Goal: Task Accomplishment & Management: Use online tool/utility

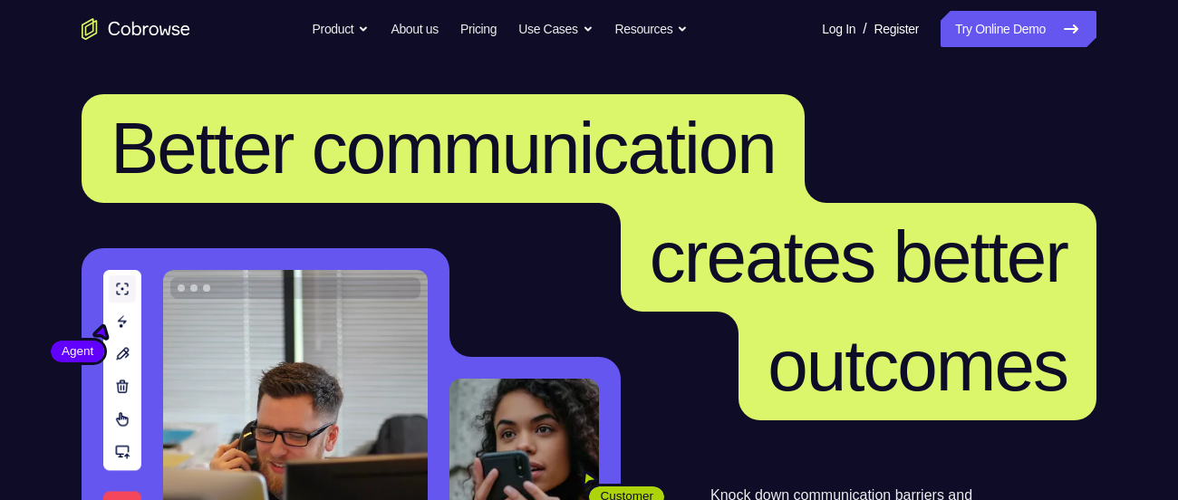
click at [1006, 35] on link "Try Online Demo" at bounding box center [1018, 29] width 156 height 36
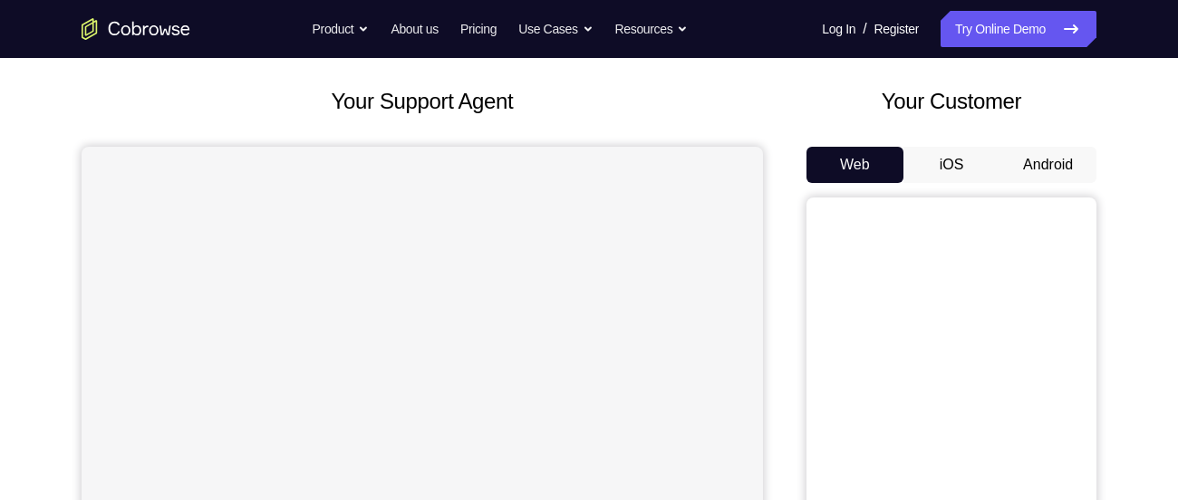
scroll to position [91, 0]
click at [1056, 157] on button "Android" at bounding box center [1047, 163] width 97 height 36
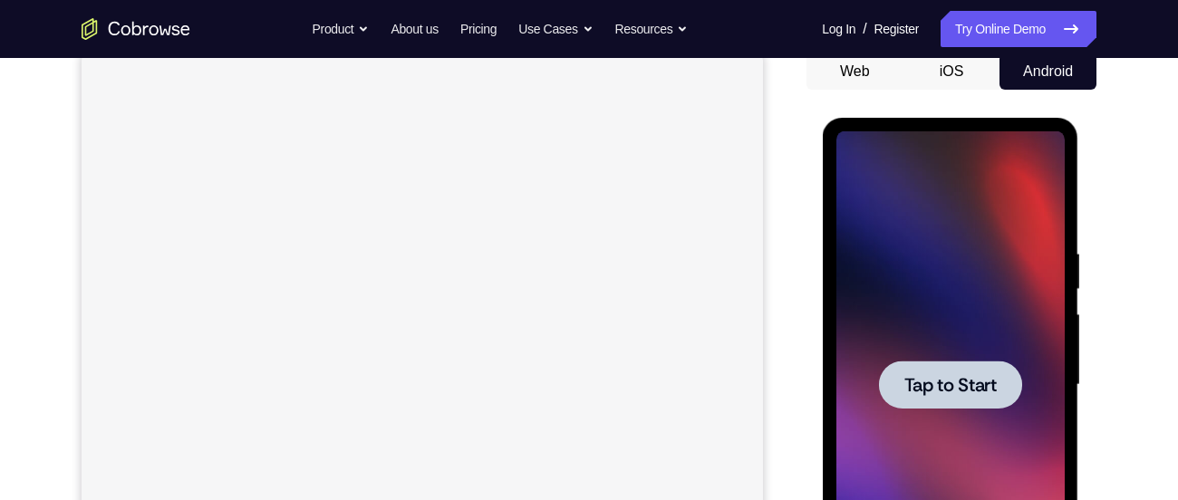
scroll to position [0, 0]
click at [946, 365] on div at bounding box center [949, 385] width 143 height 48
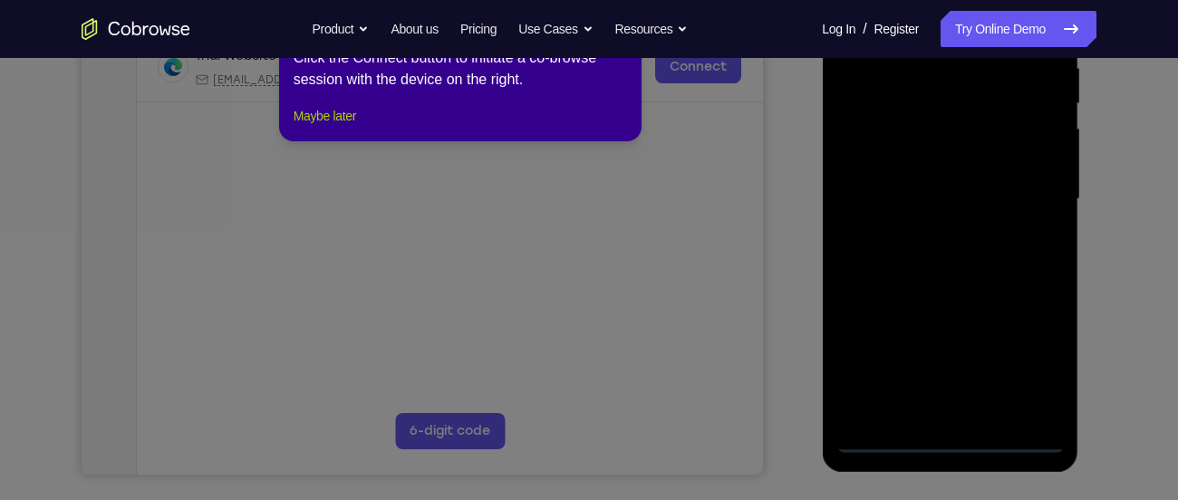
click at [354, 127] on button "Maybe later" at bounding box center [325, 116] width 63 height 22
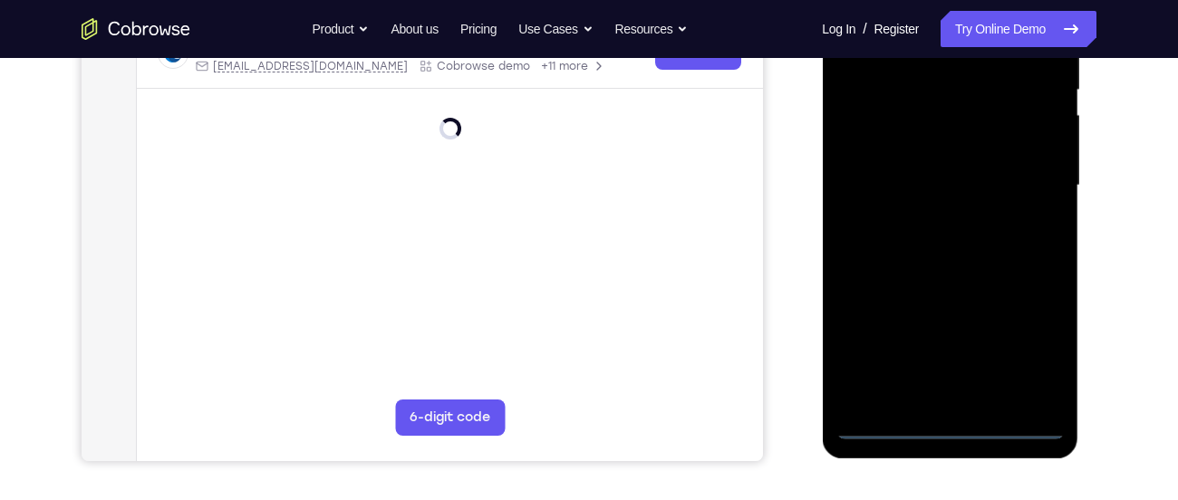
scroll to position [382, 0]
click at [936, 411] on div at bounding box center [949, 184] width 228 height 507
click at [947, 426] on div at bounding box center [949, 184] width 228 height 507
click at [1029, 354] on div at bounding box center [949, 184] width 228 height 507
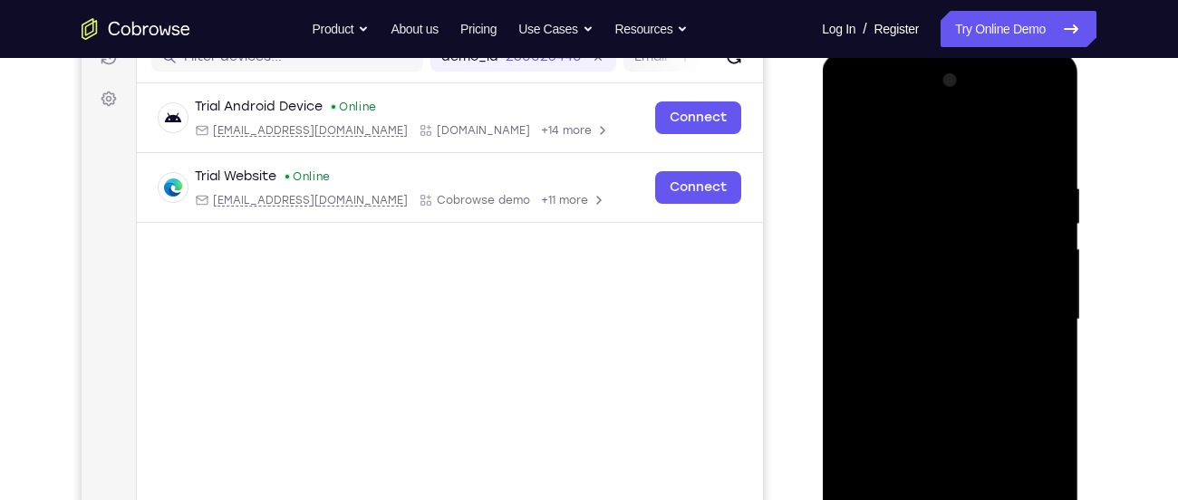
scroll to position [246, 0]
click at [881, 117] on div at bounding box center [949, 321] width 228 height 507
click at [910, 230] on div at bounding box center [949, 321] width 228 height 507
click at [1034, 201] on div at bounding box center [949, 321] width 228 height 507
click at [1024, 201] on div at bounding box center [949, 321] width 228 height 507
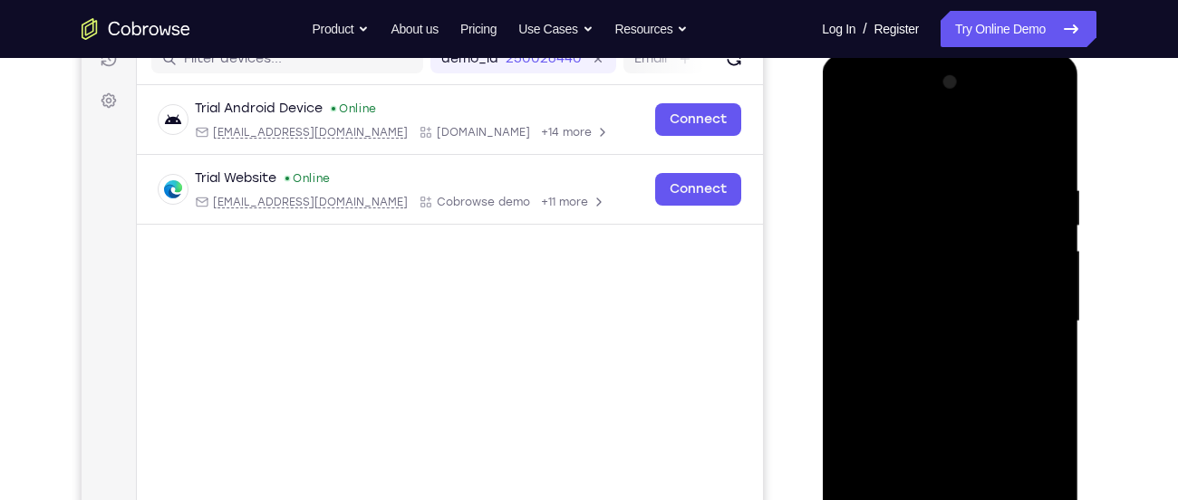
click at [1028, 317] on div at bounding box center [949, 321] width 228 height 507
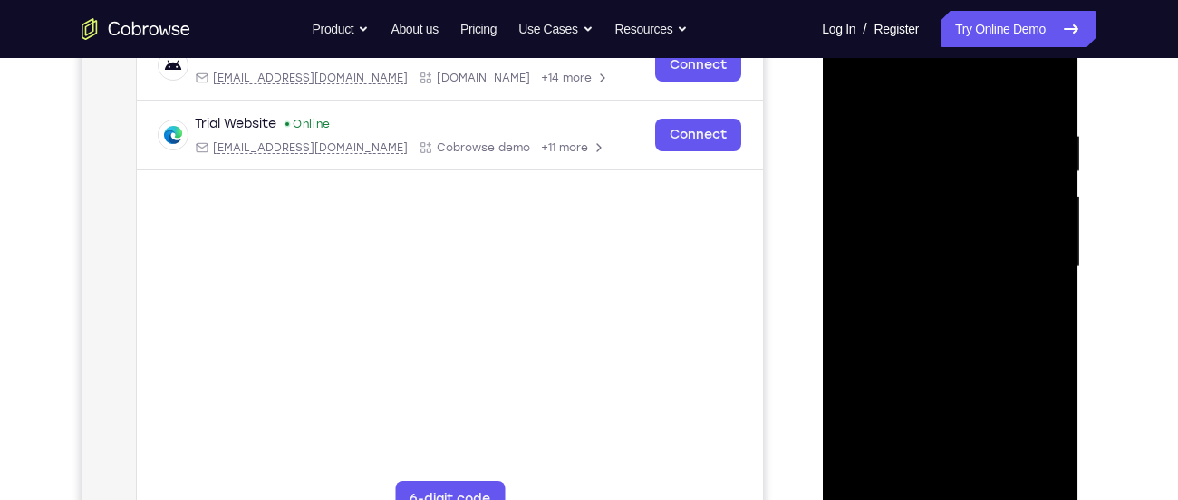
scroll to position [301, 0]
click at [933, 479] on div at bounding box center [949, 266] width 228 height 507
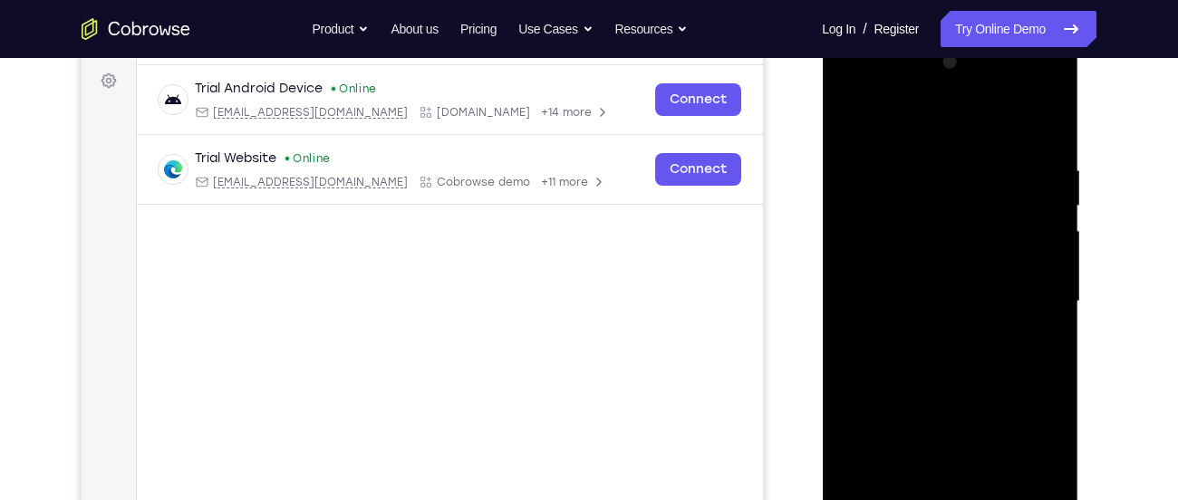
scroll to position [384, 0]
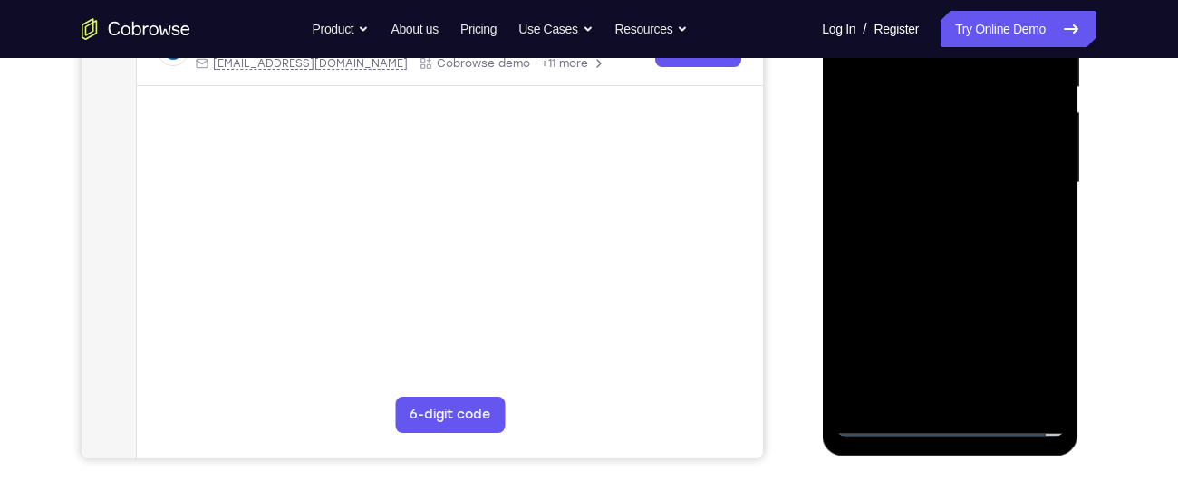
click at [881, 427] on div at bounding box center [949, 182] width 228 height 507
click at [968, 395] on div at bounding box center [949, 182] width 228 height 507
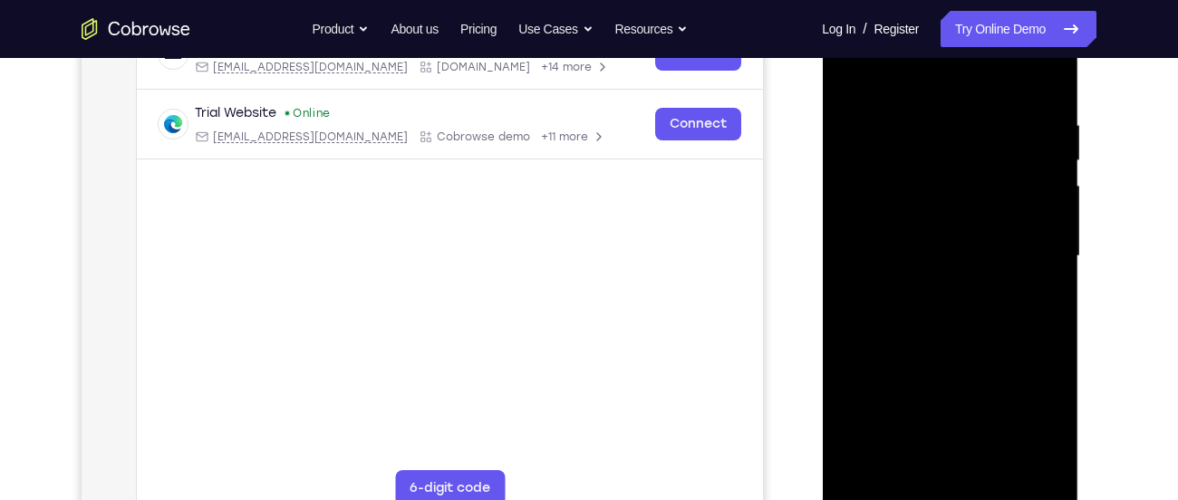
scroll to position [310, 0]
click at [991, 242] on div at bounding box center [949, 257] width 228 height 507
click at [978, 221] on div at bounding box center [949, 257] width 228 height 507
click at [933, 261] on div at bounding box center [949, 257] width 228 height 507
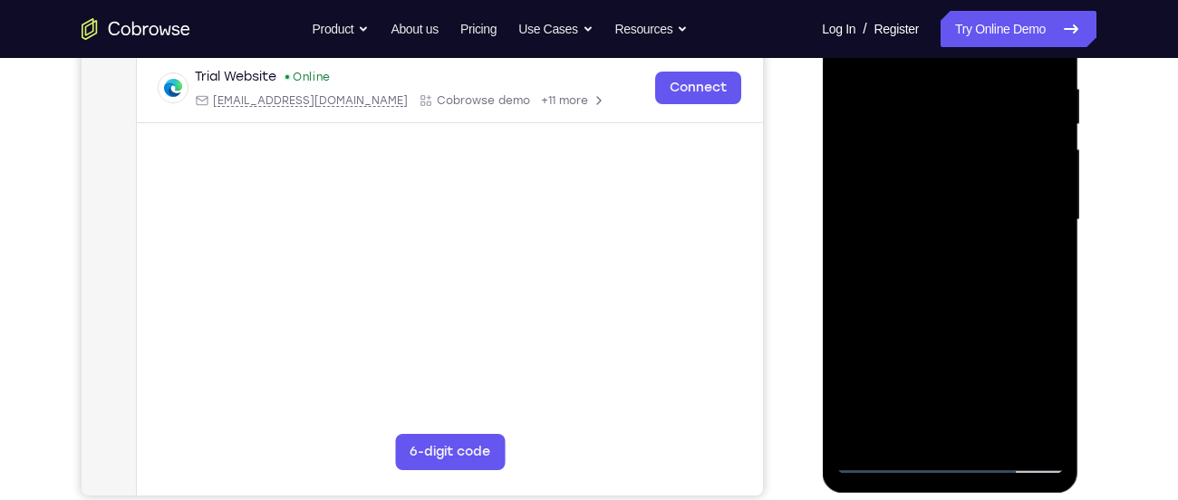
scroll to position [348, 0]
click at [910, 272] on div at bounding box center [949, 219] width 228 height 507
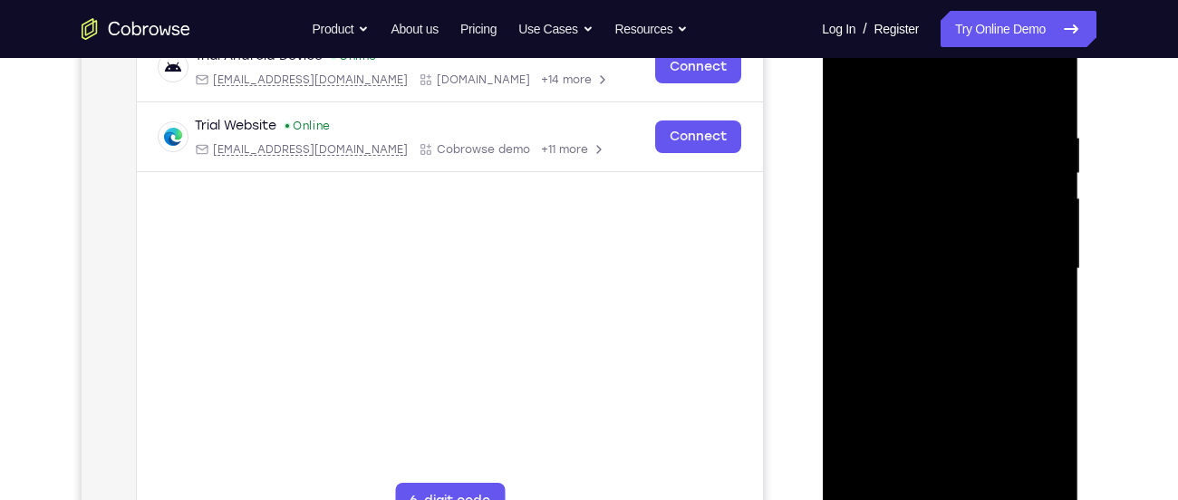
scroll to position [300, 0]
click at [938, 348] on div at bounding box center [949, 267] width 228 height 507
click at [938, 338] on div at bounding box center [949, 267] width 228 height 507
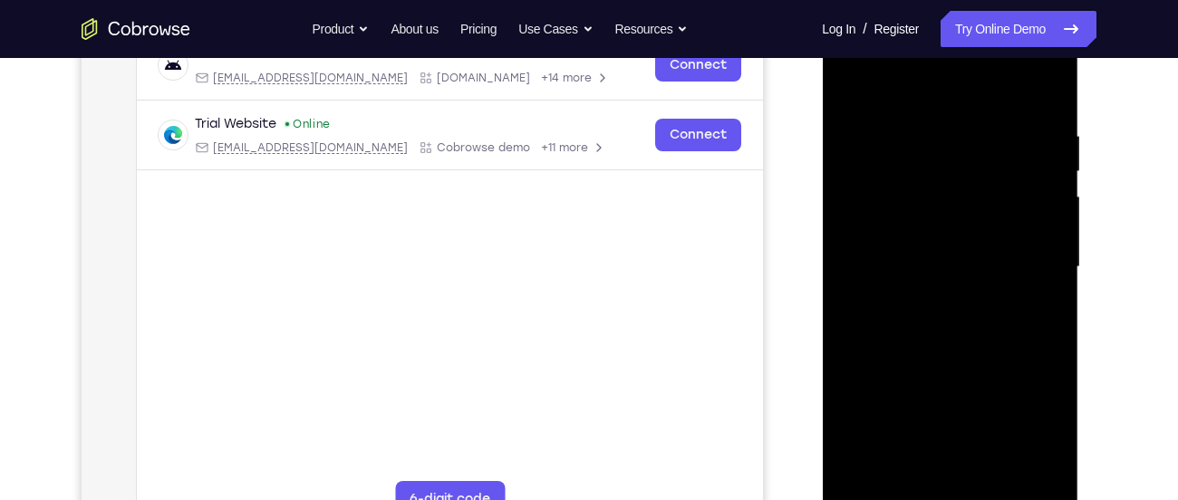
click at [938, 338] on div at bounding box center [949, 267] width 228 height 507
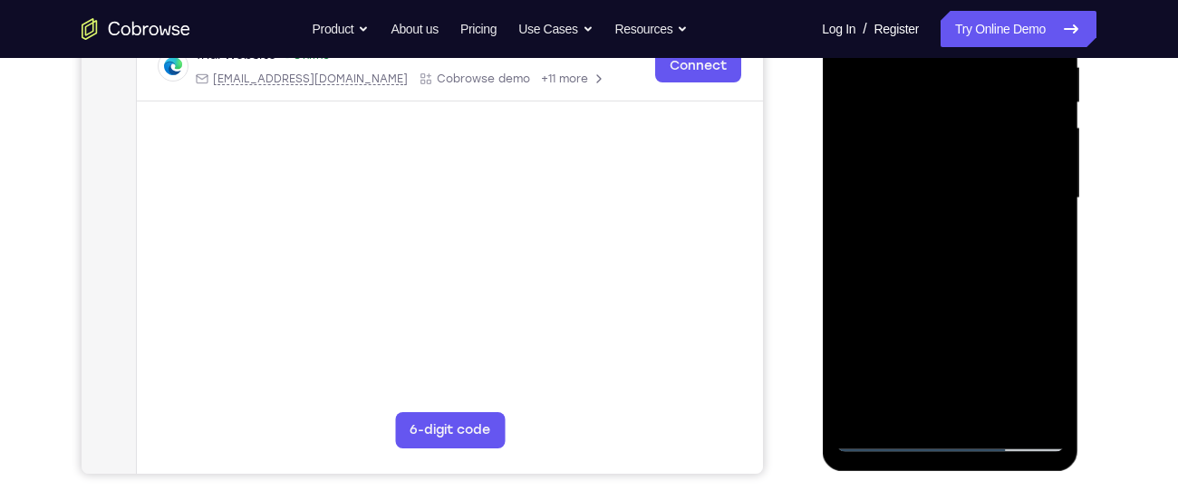
drag, startPoint x: 939, startPoint y: 336, endPoint x: 967, endPoint y: 188, distance: 151.2
click at [967, 188] on div at bounding box center [949, 198] width 228 height 507
click at [1045, 134] on div at bounding box center [949, 198] width 228 height 507
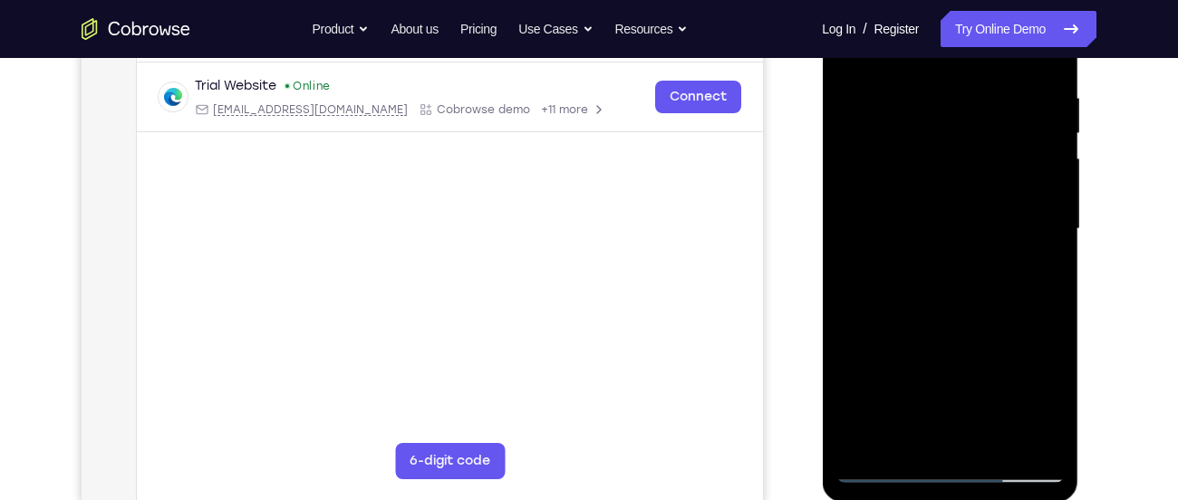
scroll to position [361, 0]
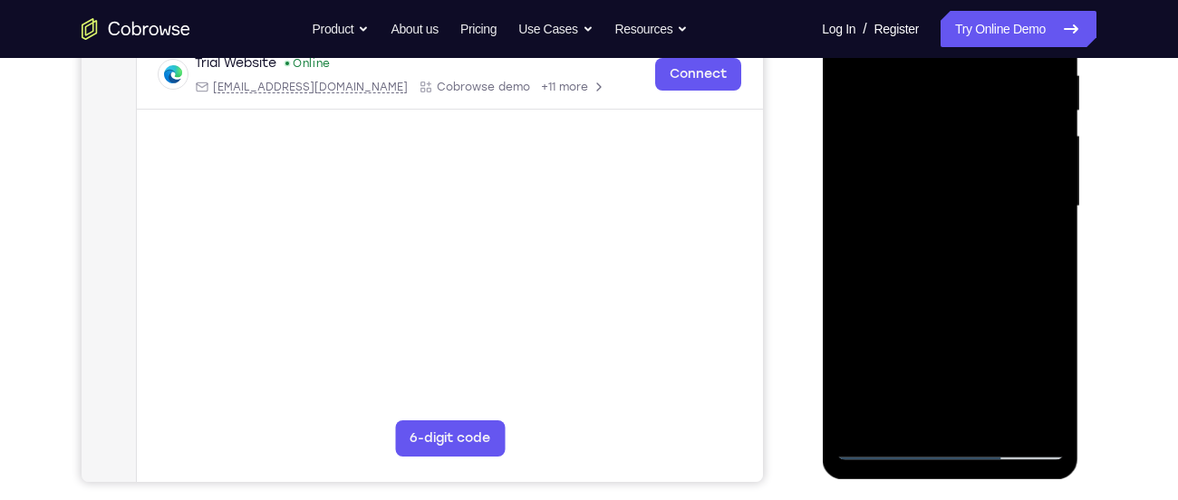
drag, startPoint x: 958, startPoint y: 153, endPoint x: 983, endPoint y: 368, distance: 216.2
click at [983, 368] on div at bounding box center [949, 206] width 228 height 507
drag, startPoint x: 967, startPoint y: 212, endPoint x: 968, endPoint y: 255, distance: 42.6
click at [968, 255] on div at bounding box center [949, 206] width 228 height 507
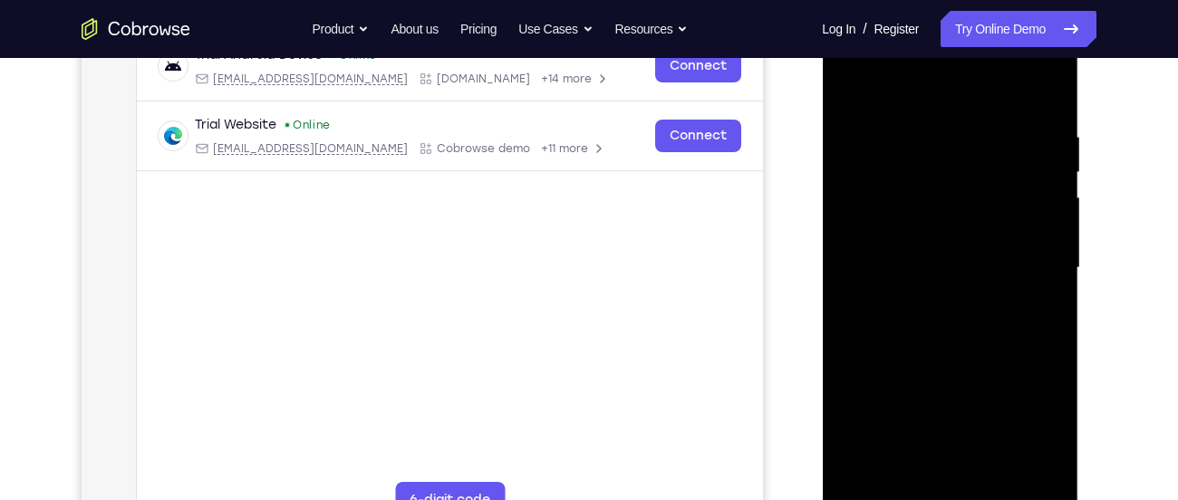
scroll to position [296, 0]
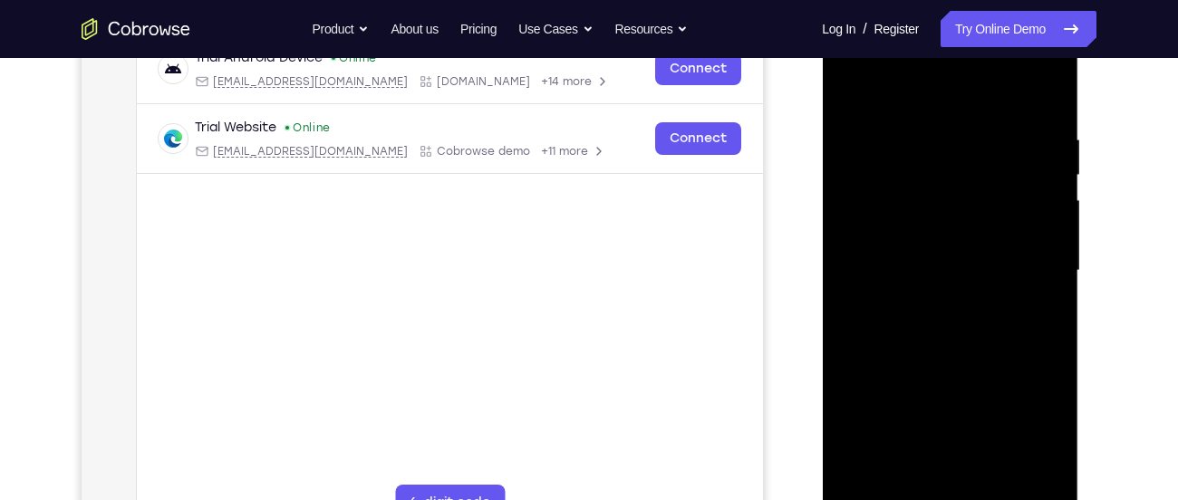
click at [1030, 95] on div at bounding box center [949, 270] width 228 height 507
click at [923, 123] on div at bounding box center [949, 270] width 228 height 507
click at [1042, 95] on div at bounding box center [949, 270] width 228 height 507
click at [1030, 135] on div at bounding box center [949, 270] width 228 height 507
click at [1045, 88] on div at bounding box center [949, 270] width 228 height 507
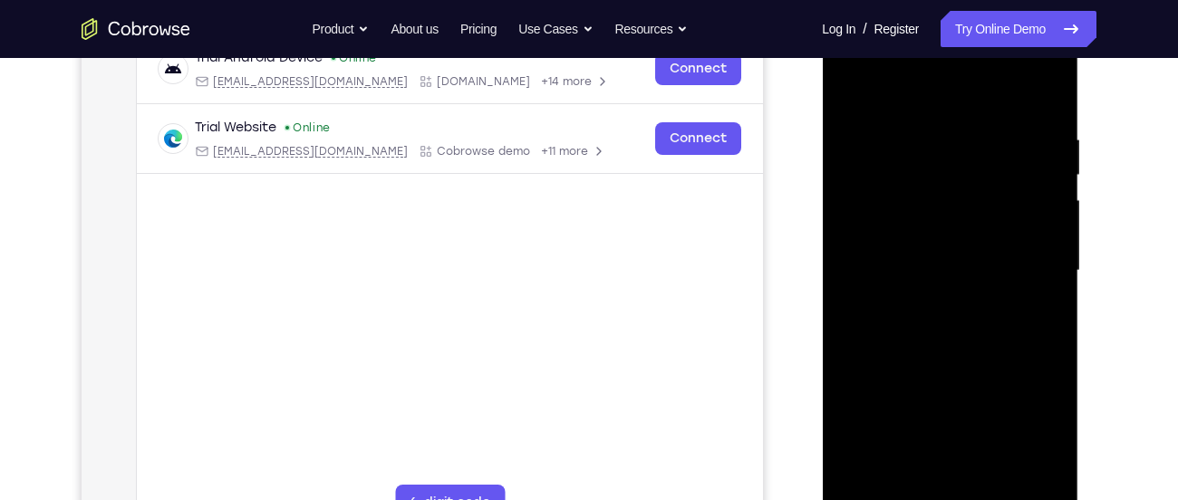
click at [1051, 82] on div at bounding box center [949, 270] width 228 height 507
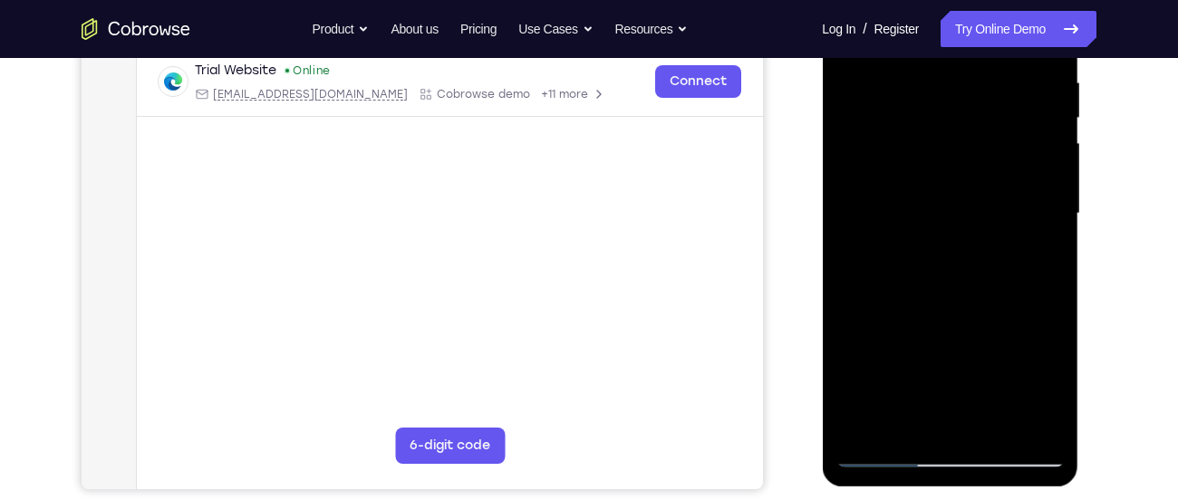
scroll to position [354, 0]
click at [871, 427] on div at bounding box center [949, 212] width 228 height 507
click at [996, 428] on div at bounding box center [949, 212] width 228 height 507
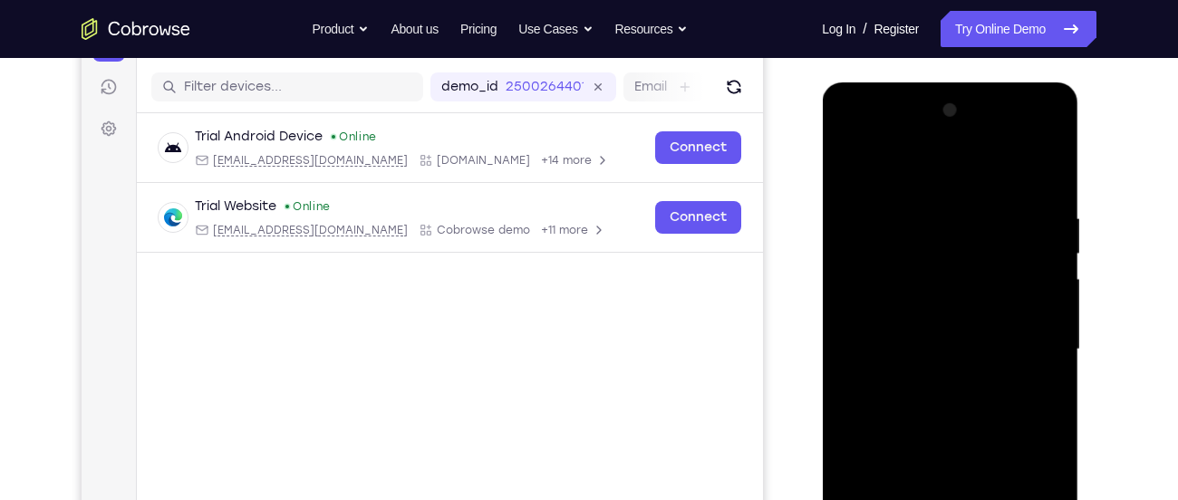
scroll to position [217, 0]
drag, startPoint x: 925, startPoint y: 419, endPoint x: 980, endPoint y: 265, distance: 164.5
click at [980, 265] on div at bounding box center [949, 350] width 228 height 507
drag, startPoint x: 918, startPoint y: 463, endPoint x: 938, endPoint y: 448, distance: 24.6
click at [938, 448] on div at bounding box center [949, 350] width 228 height 507
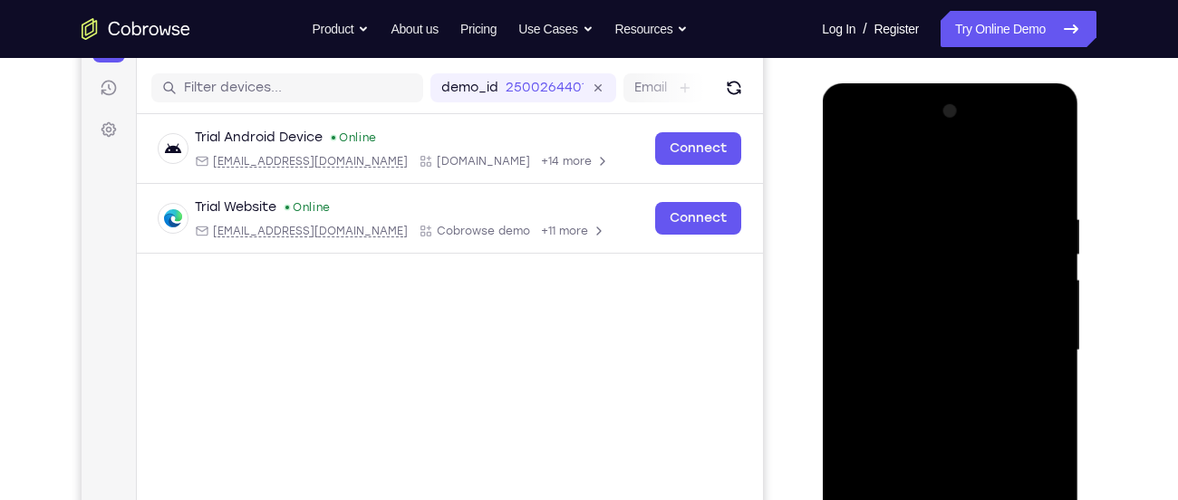
click at [938, 448] on div at bounding box center [949, 350] width 228 height 507
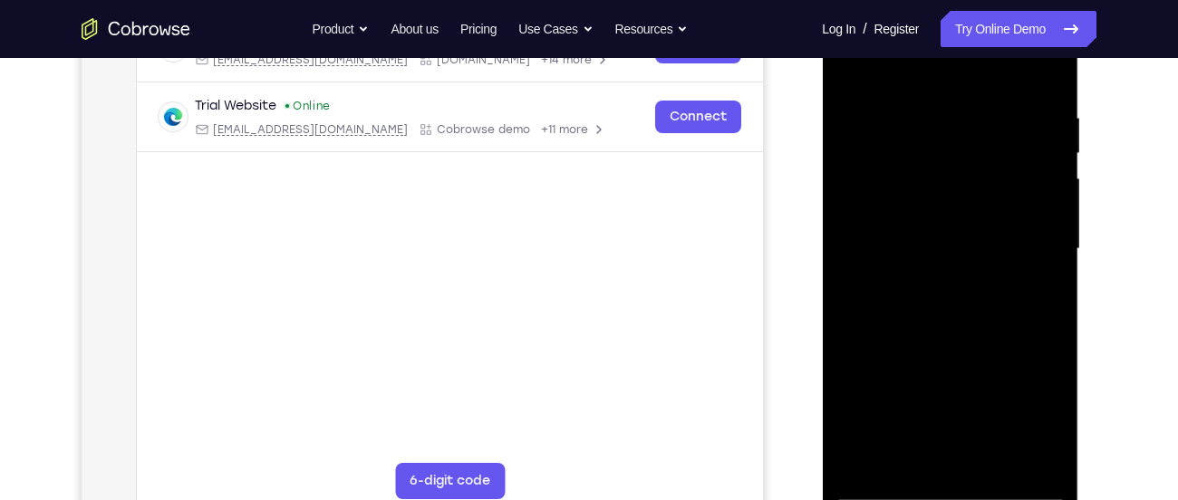
scroll to position [344, 0]
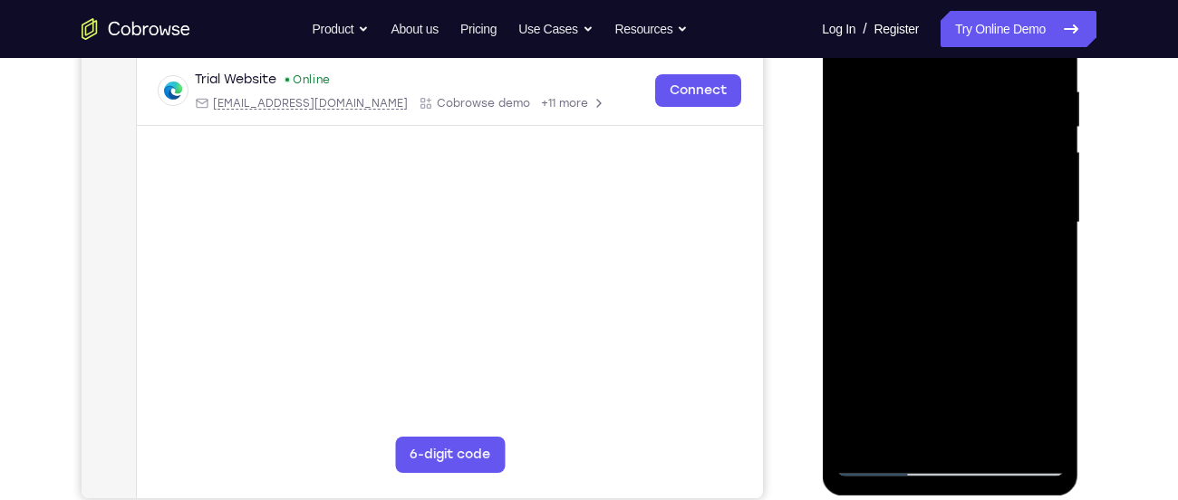
click at [885, 458] on div at bounding box center [949, 222] width 228 height 507
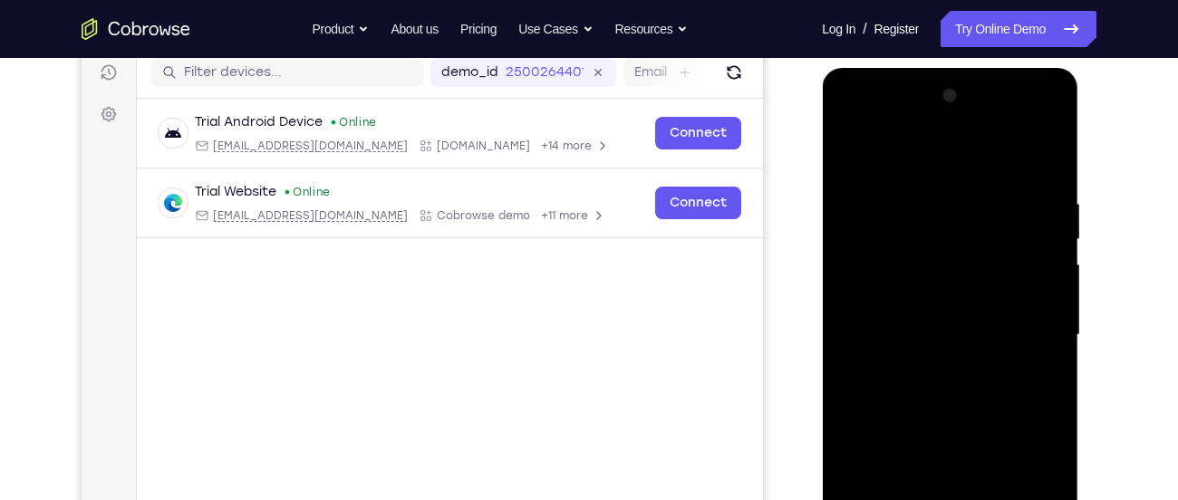
scroll to position [231, 0]
click at [1046, 150] on div at bounding box center [949, 335] width 228 height 507
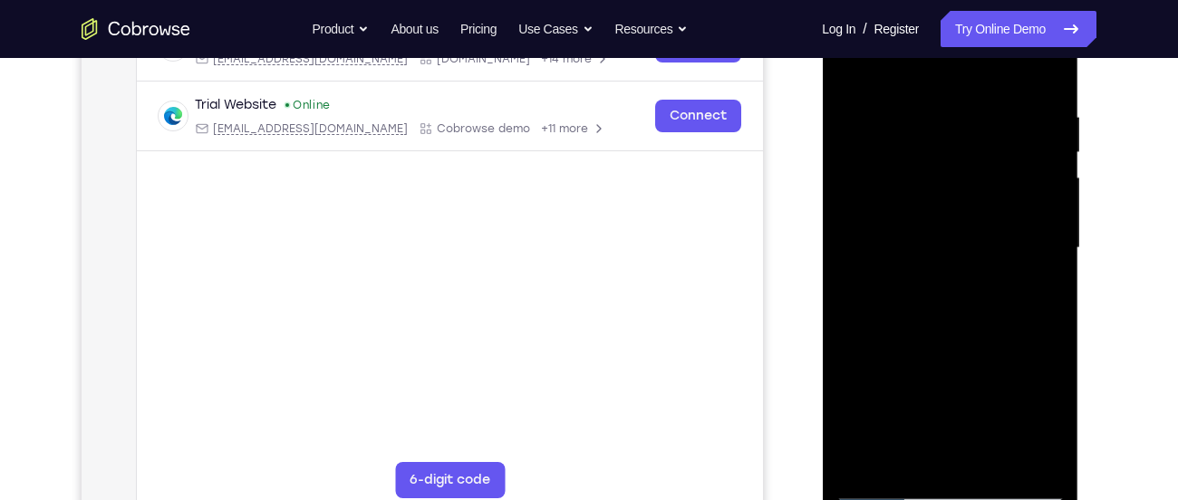
scroll to position [326, 0]
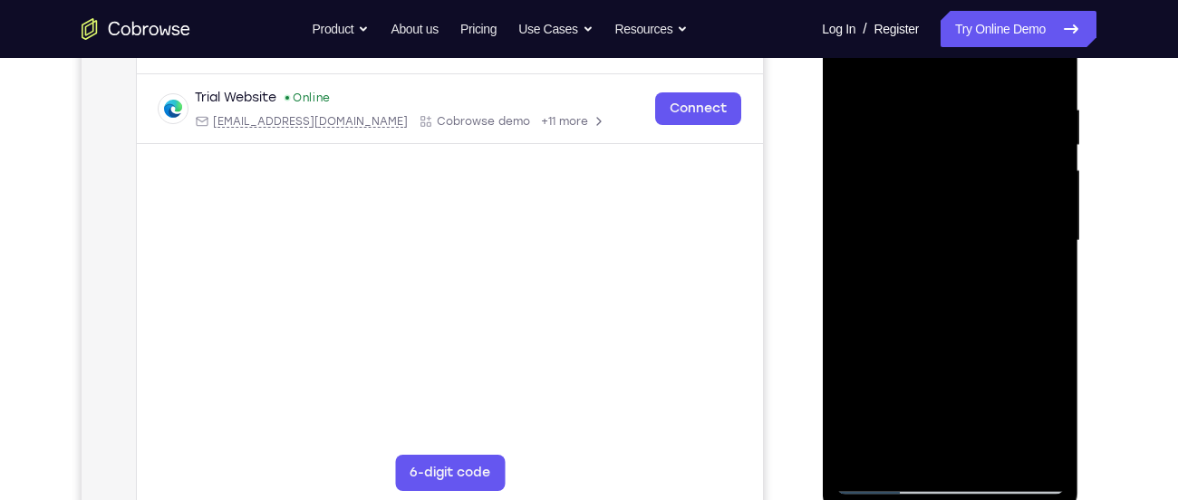
click at [894, 269] on div at bounding box center [949, 240] width 228 height 507
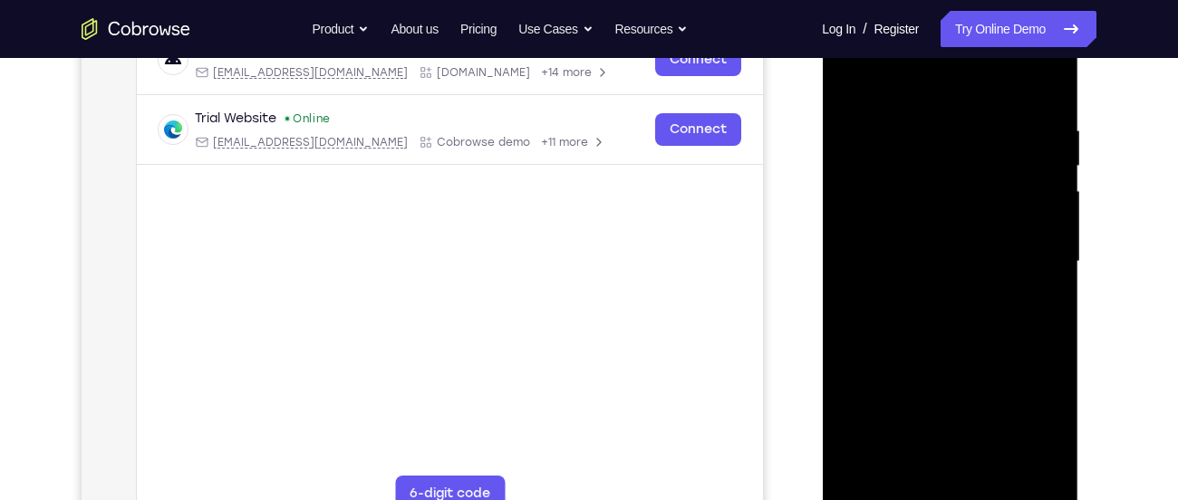
scroll to position [304, 0]
drag, startPoint x: 911, startPoint y: 306, endPoint x: 982, endPoint y: 178, distance: 146.8
click at [982, 178] on div at bounding box center [949, 262] width 228 height 507
click at [881, 241] on div at bounding box center [949, 262] width 228 height 507
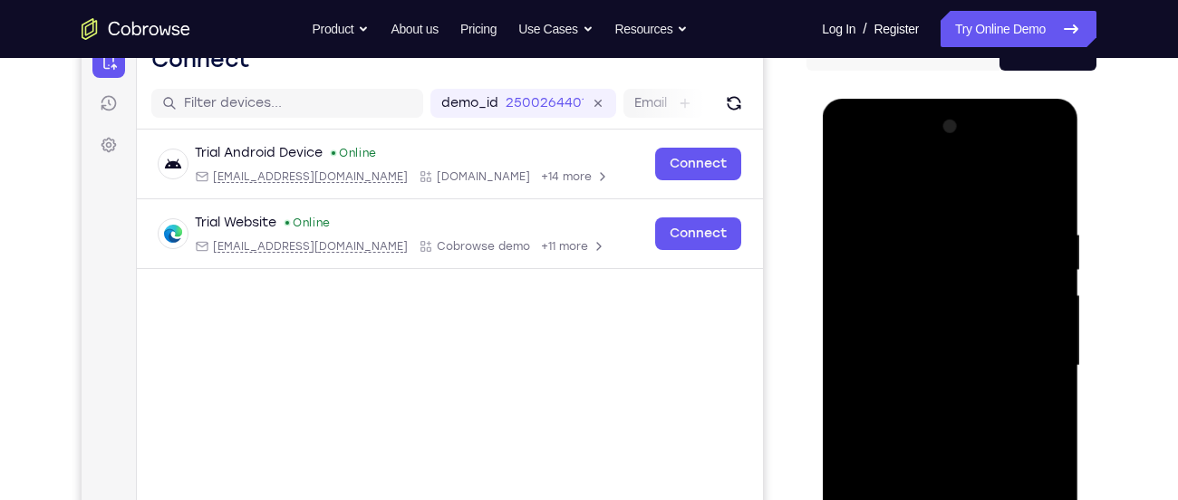
scroll to position [193, 0]
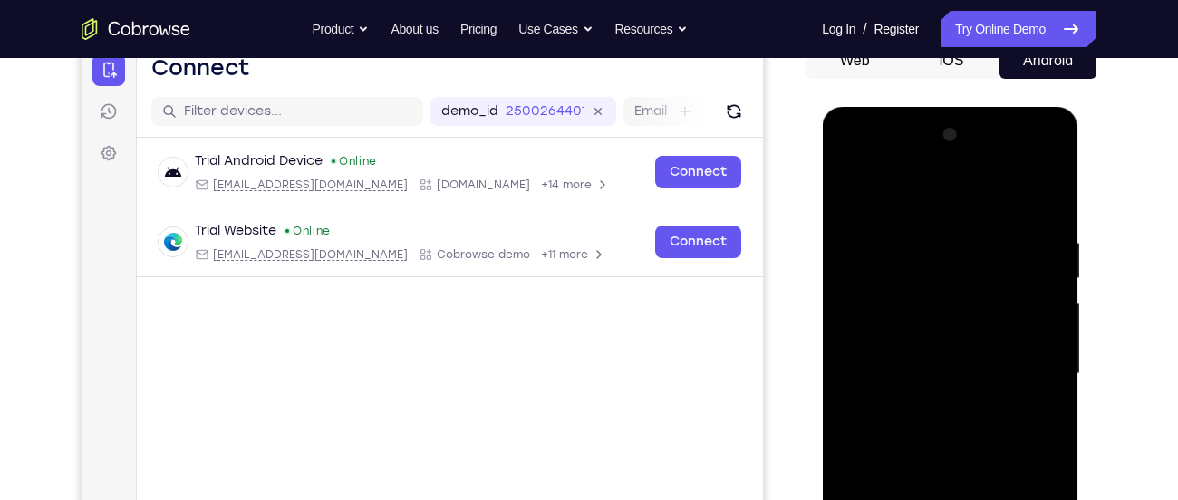
drag, startPoint x: 961, startPoint y: 236, endPoint x: 984, endPoint y: 382, distance: 147.6
click at [984, 382] on div at bounding box center [949, 373] width 228 height 507
click at [1048, 351] on div at bounding box center [949, 373] width 228 height 507
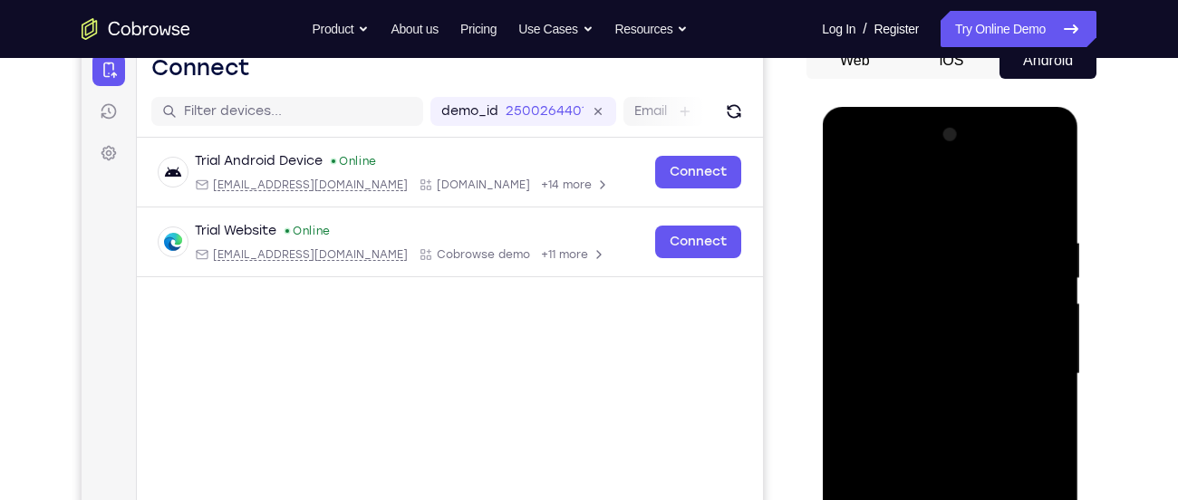
click at [1048, 351] on div at bounding box center [949, 373] width 228 height 507
click at [852, 196] on div at bounding box center [949, 373] width 228 height 507
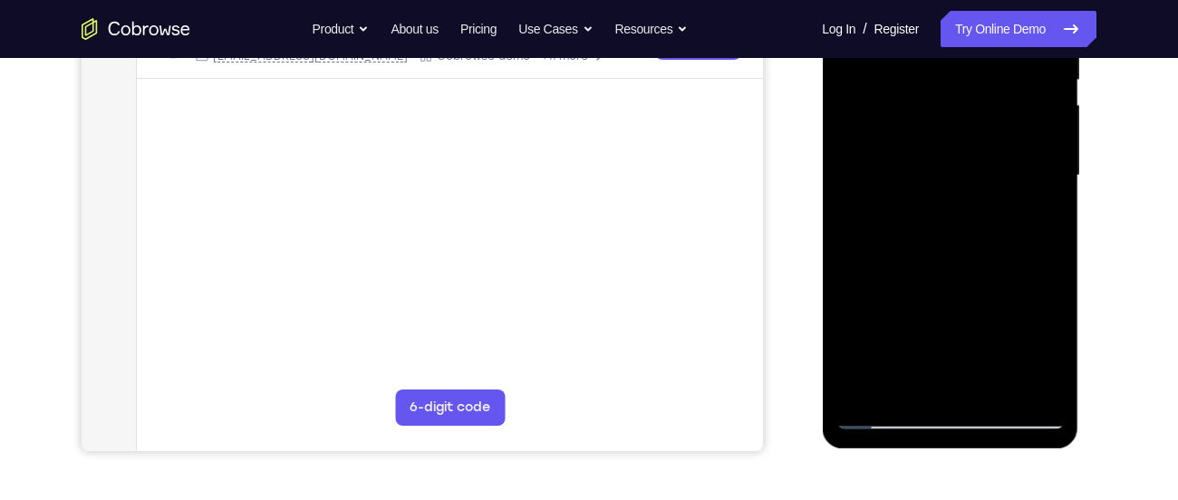
scroll to position [393, 0]
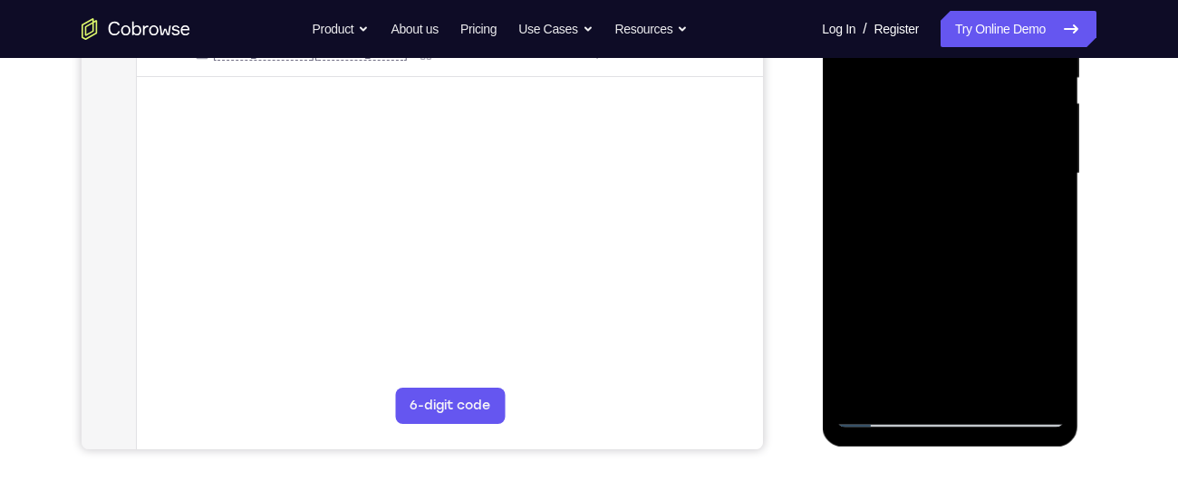
click at [997, 385] on div at bounding box center [949, 173] width 228 height 507
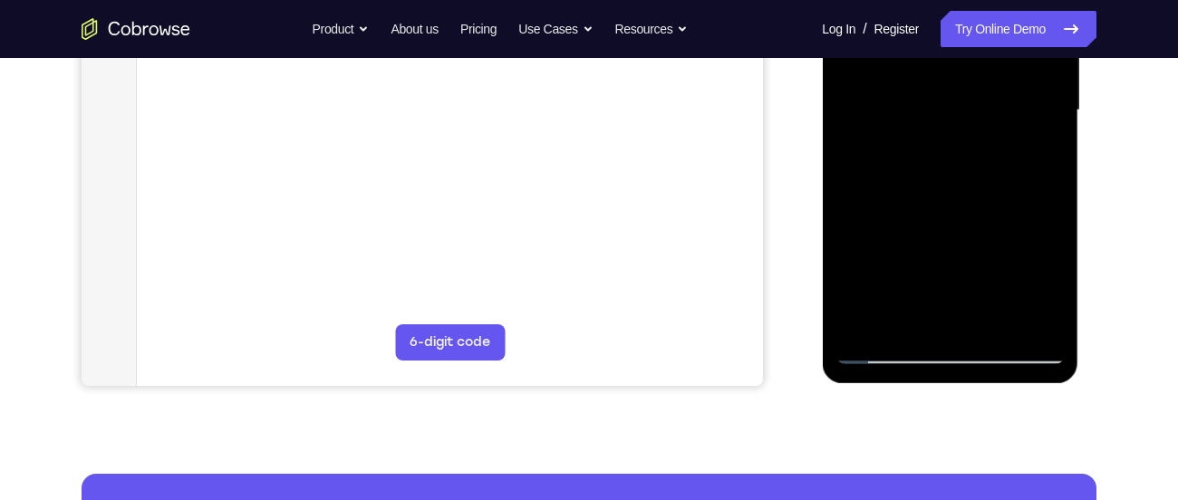
scroll to position [458, 0]
click at [880, 357] on div at bounding box center [949, 109] width 228 height 507
click at [887, 358] on div at bounding box center [949, 109] width 228 height 507
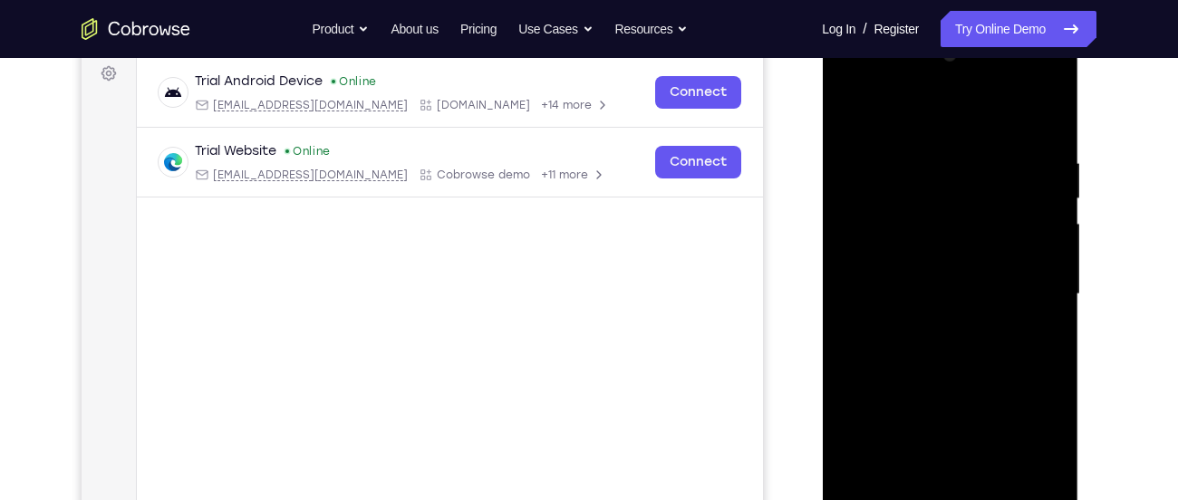
scroll to position [233, 0]
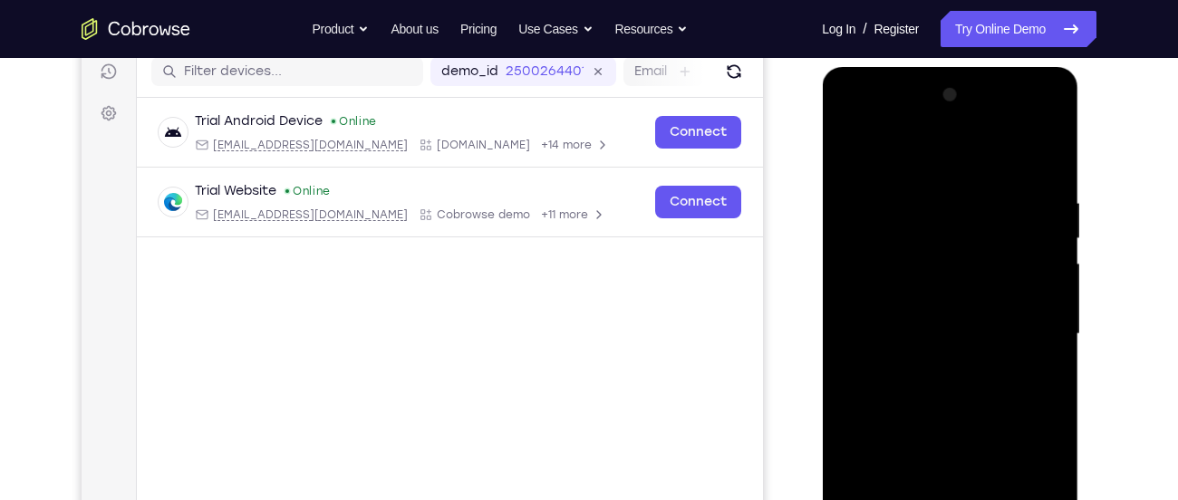
click at [853, 147] on div at bounding box center [949, 334] width 228 height 507
drag, startPoint x: 978, startPoint y: 271, endPoint x: 1029, endPoint y: 77, distance: 200.4
click at [1029, 77] on div at bounding box center [950, 337] width 256 height 540
drag, startPoint x: 931, startPoint y: 348, endPoint x: 993, endPoint y: 112, distance: 243.5
click at [993, 112] on div at bounding box center [949, 334] width 228 height 507
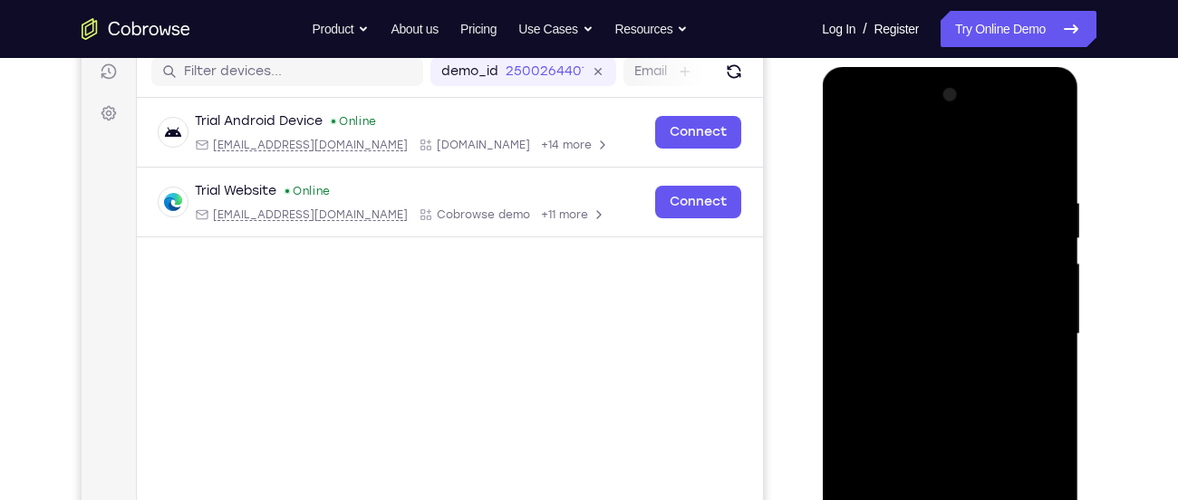
drag, startPoint x: 930, startPoint y: 424, endPoint x: 978, endPoint y: 236, distance: 193.8
click at [978, 236] on div at bounding box center [949, 334] width 228 height 507
click at [1052, 266] on div at bounding box center [949, 334] width 228 height 507
click at [1052, 268] on div at bounding box center [949, 334] width 228 height 507
drag, startPoint x: 908, startPoint y: 313, endPoint x: 951, endPoint y: 179, distance: 140.1
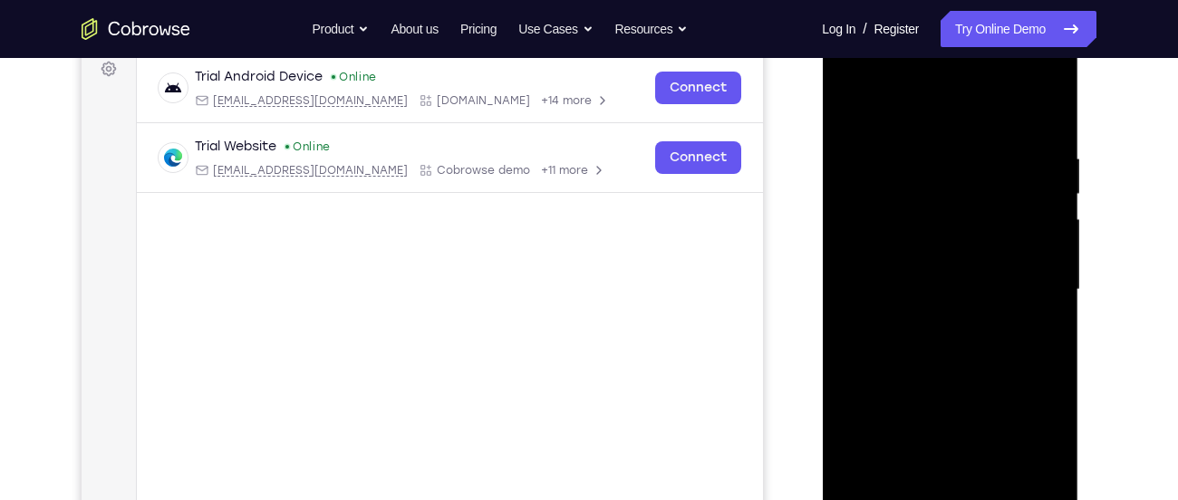
scroll to position [257, 0]
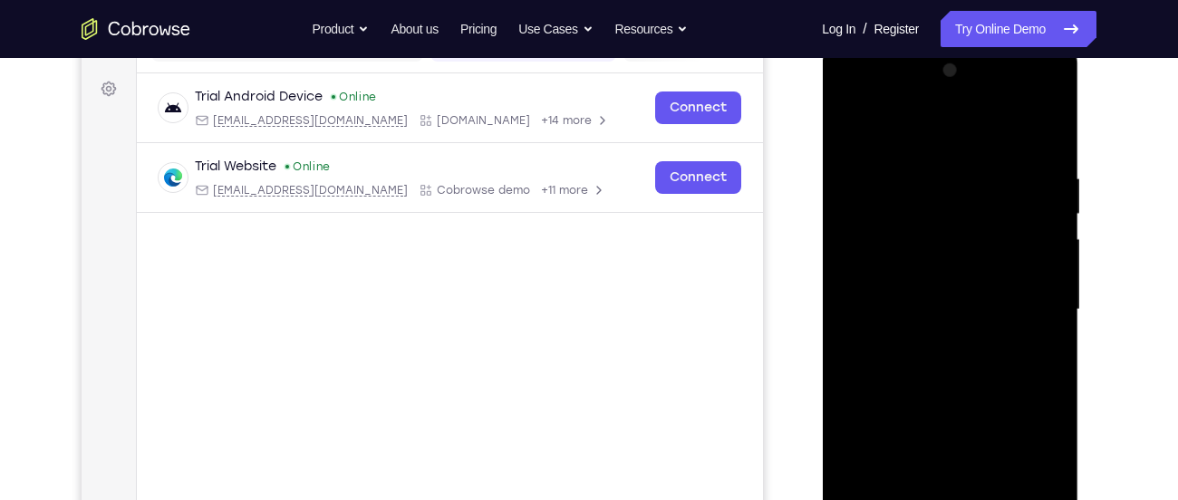
drag, startPoint x: 896, startPoint y: 332, endPoint x: 923, endPoint y: 235, distance: 101.5
click at [923, 235] on div at bounding box center [949, 309] width 228 height 507
drag, startPoint x: 917, startPoint y: 316, endPoint x: 947, endPoint y: 235, distance: 86.8
click at [947, 235] on div at bounding box center [949, 309] width 228 height 507
drag, startPoint x: 942, startPoint y: 319, endPoint x: 970, endPoint y: 226, distance: 97.4
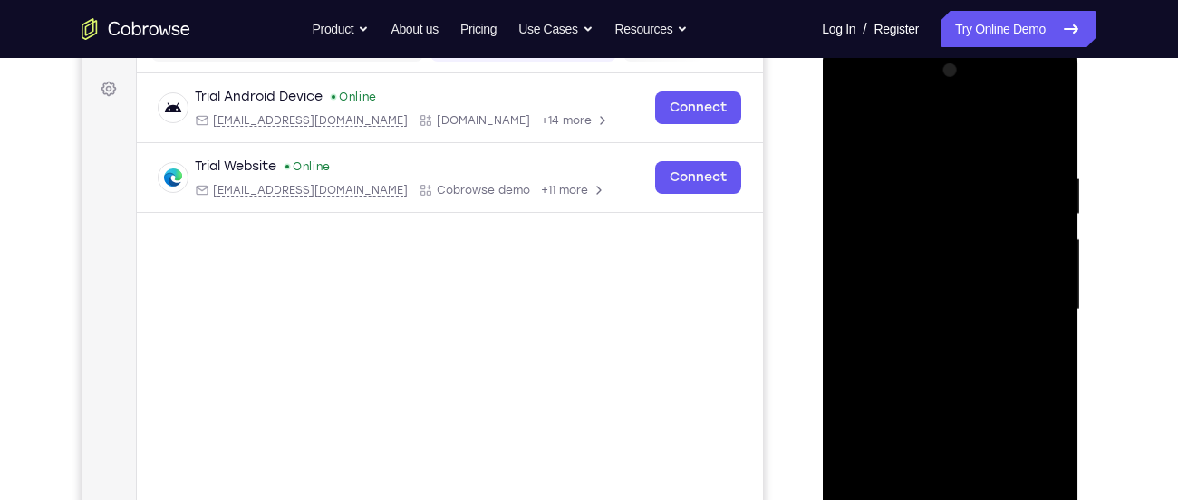
click at [970, 226] on div at bounding box center [949, 309] width 228 height 507
